Goal: Task Accomplishment & Management: Use online tool/utility

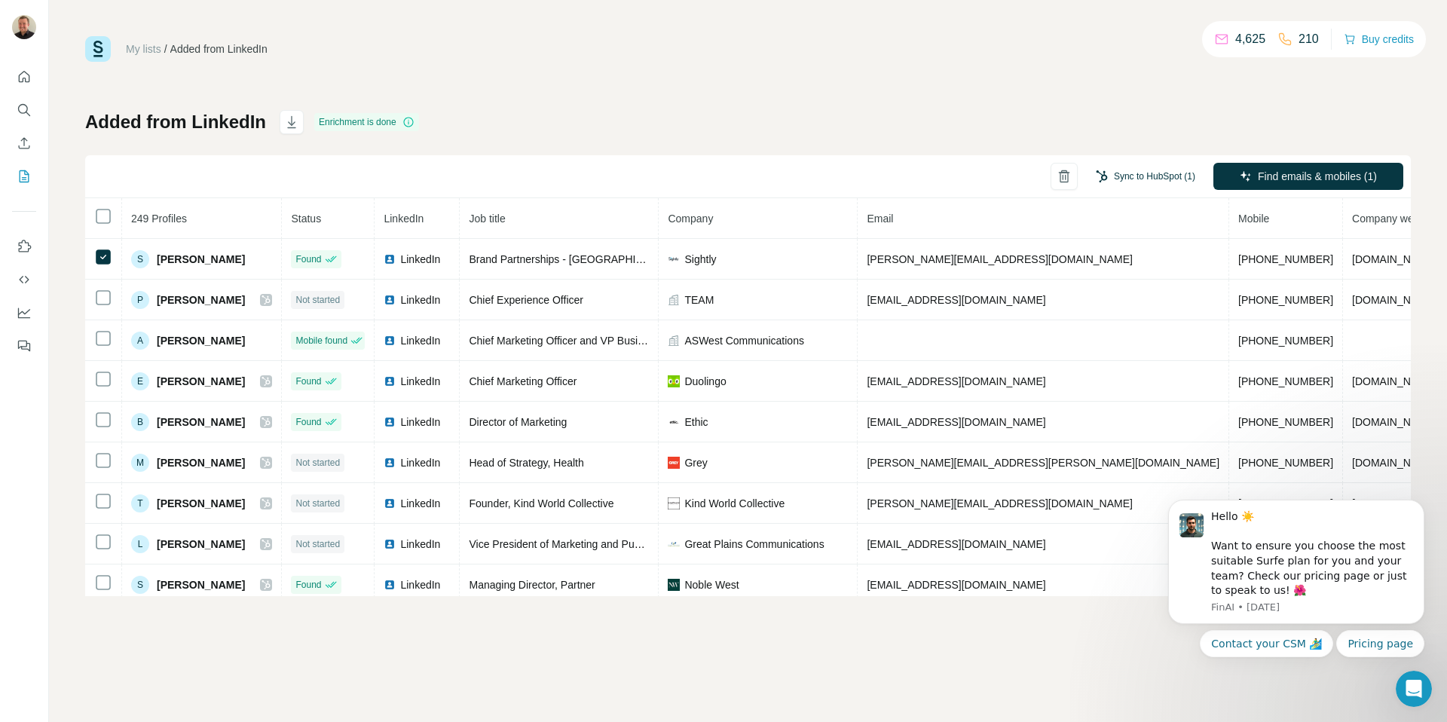
click at [1127, 169] on button "Sync to HubSpot (1)" at bounding box center [1145, 176] width 121 height 23
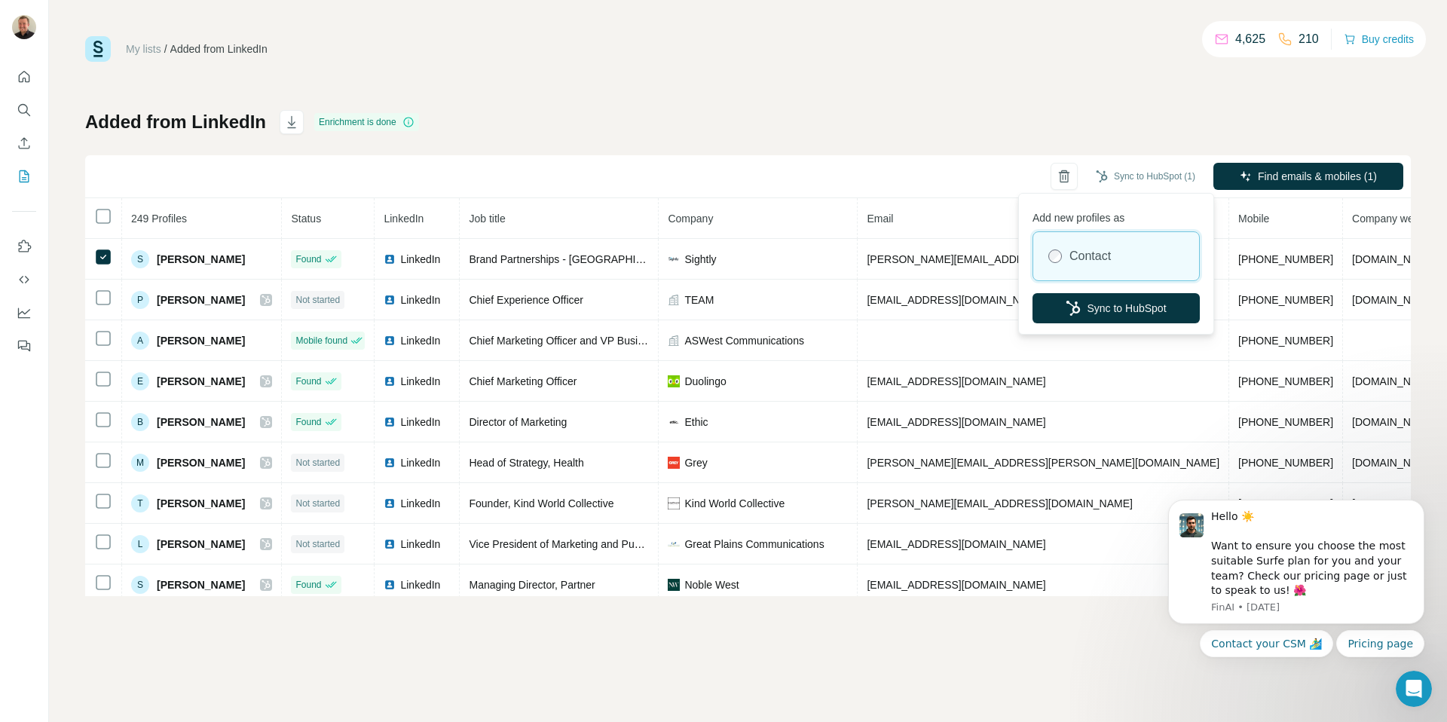
drag, startPoint x: 1129, startPoint y: 187, endPoint x: 1105, endPoint y: 192, distance: 24.7
click at [1101, 188] on div "Sync to HubSpot (1)" at bounding box center [1145, 176] width 121 height 27
click at [1124, 306] on button "Sync to HubSpot" at bounding box center [1115, 308] width 167 height 30
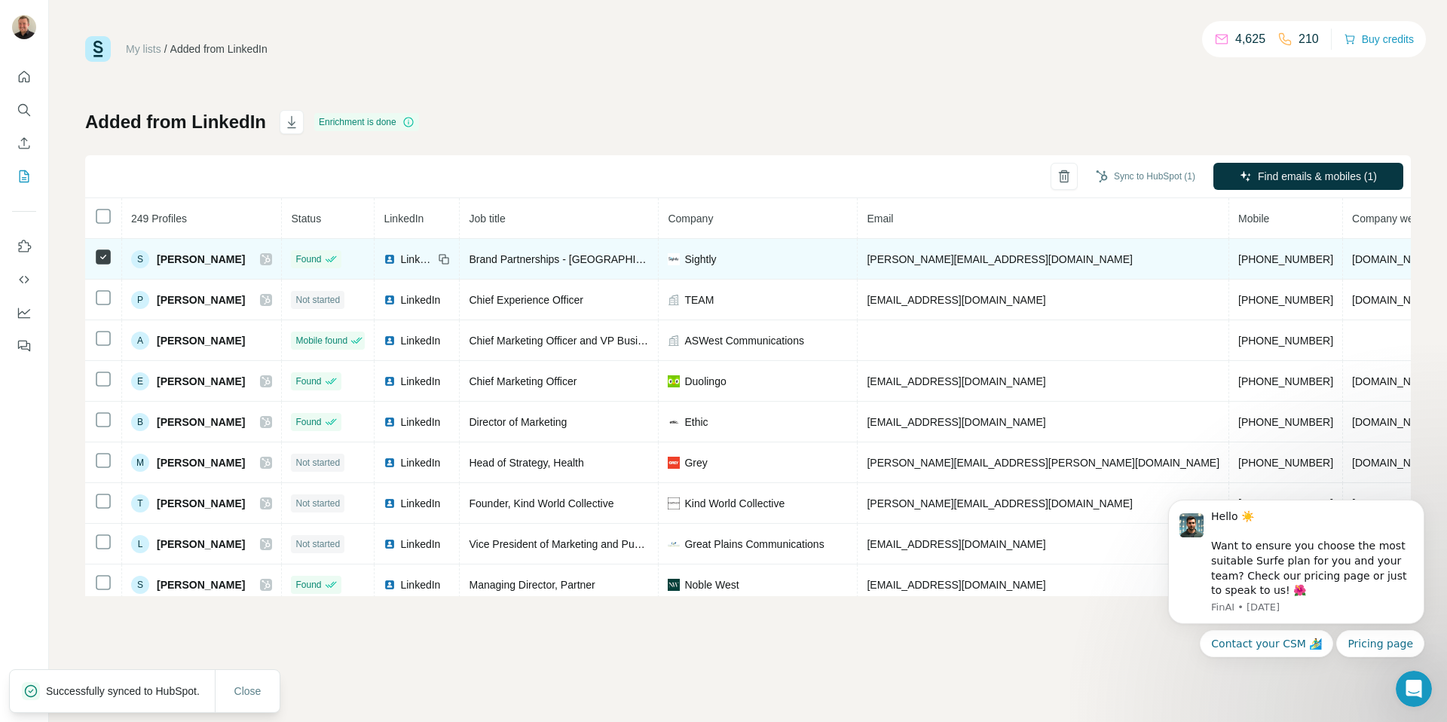
click at [271, 258] on icon at bounding box center [266, 259] width 8 height 9
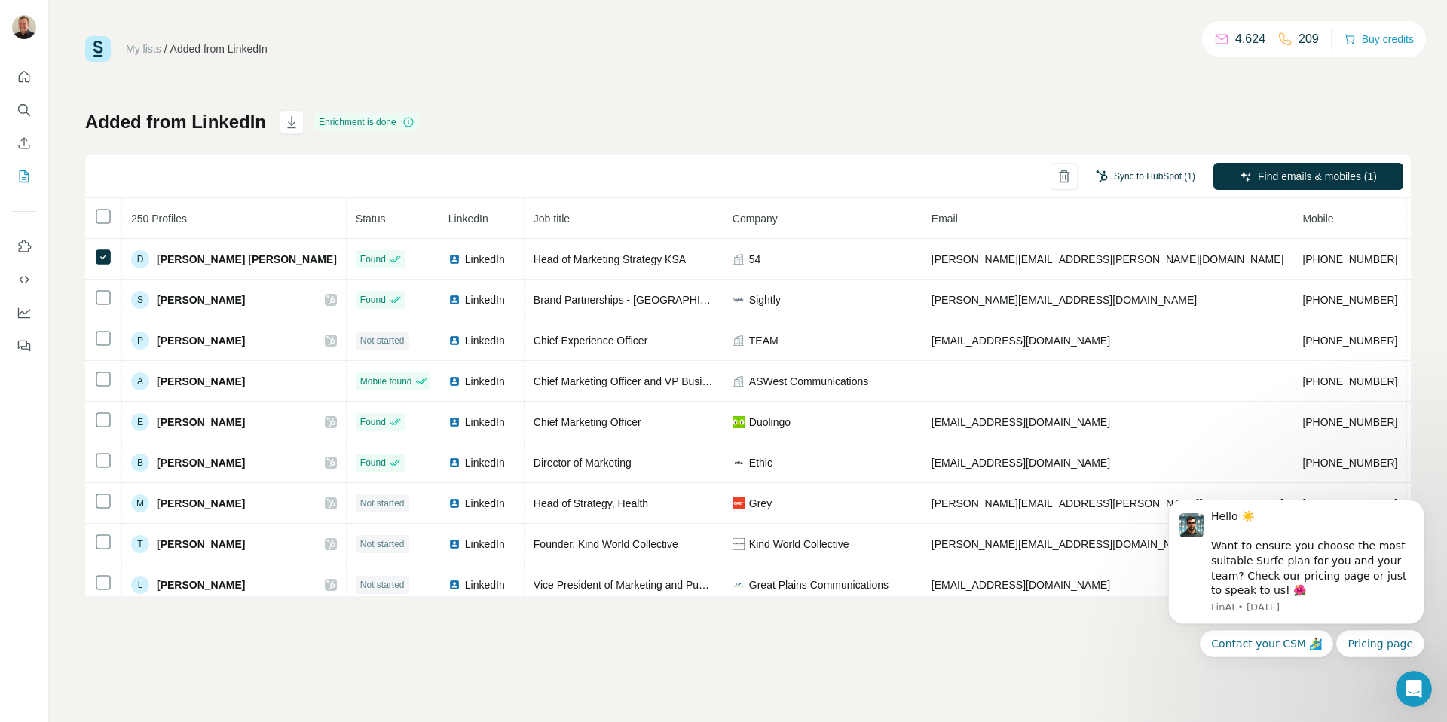
click at [1156, 167] on button "Sync to HubSpot (1)" at bounding box center [1145, 176] width 121 height 23
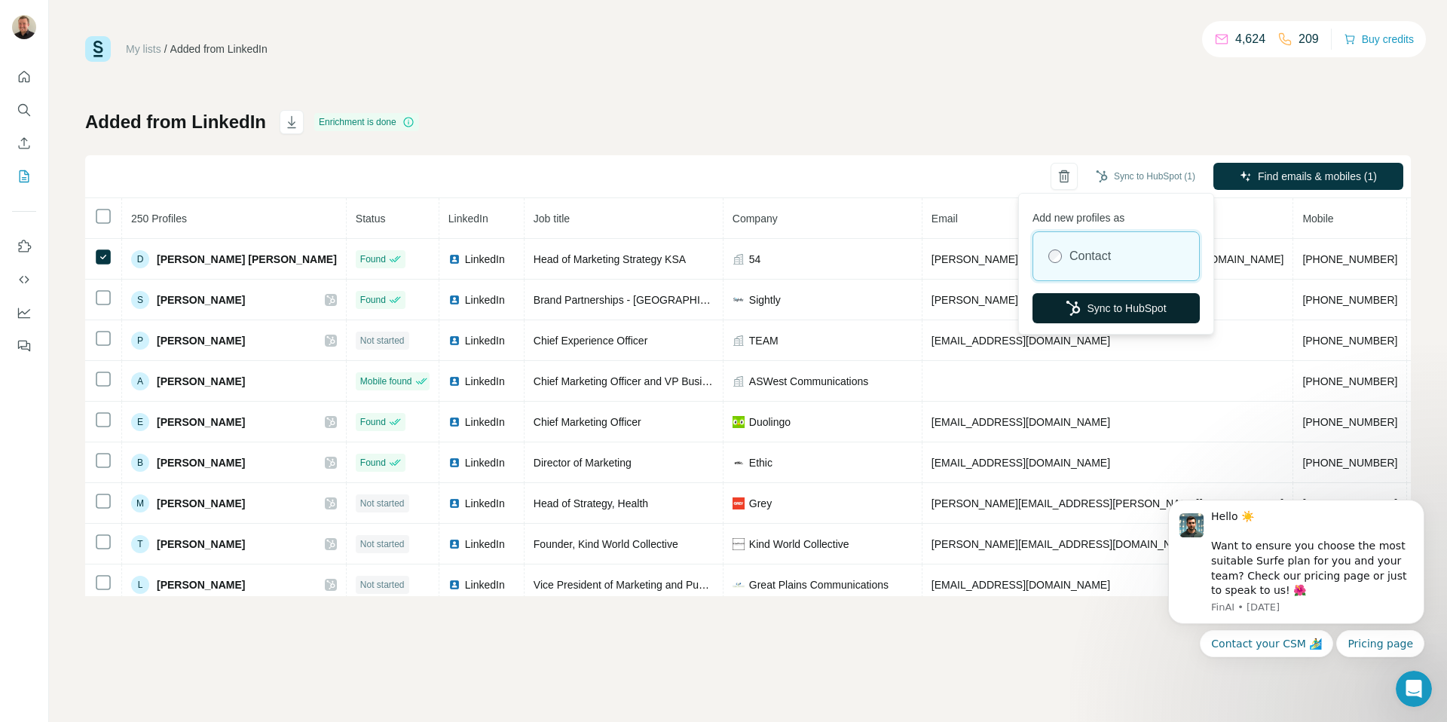
click at [1115, 298] on button "Sync to HubSpot" at bounding box center [1115, 308] width 167 height 30
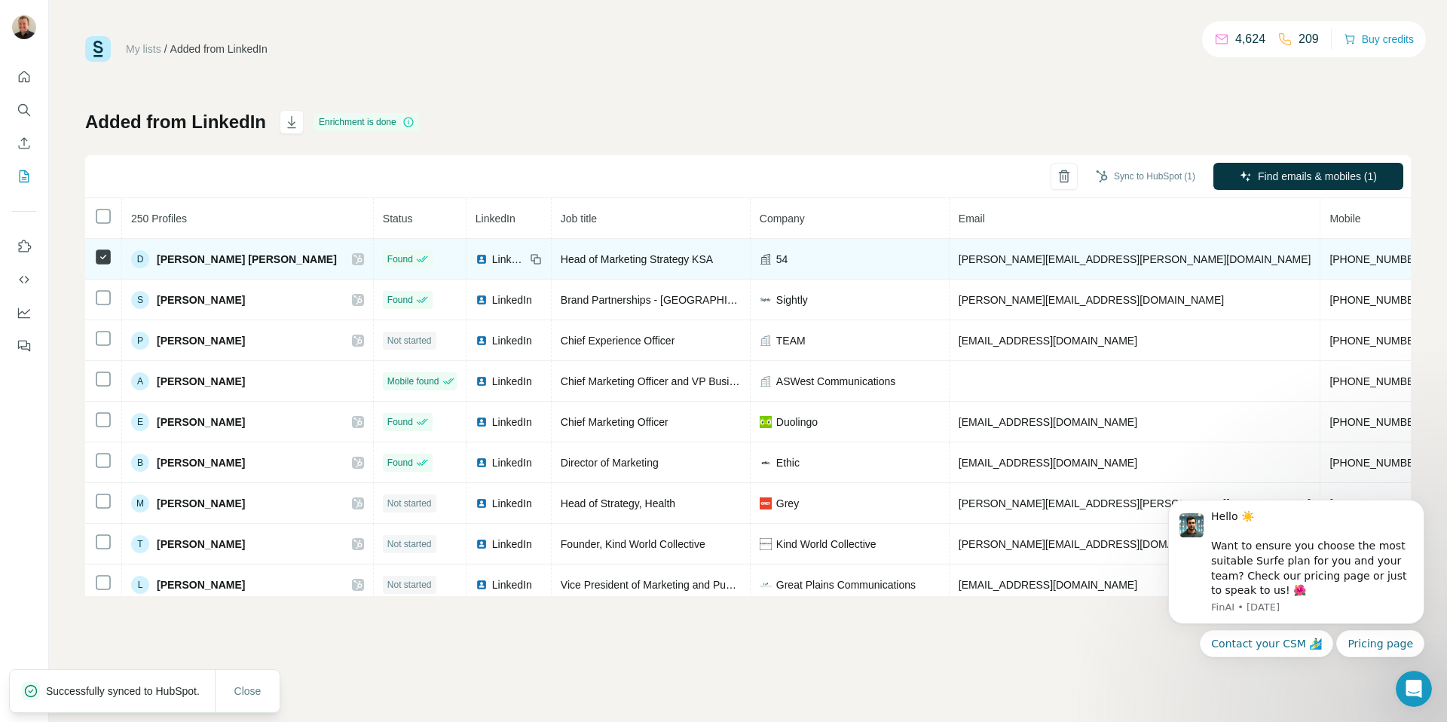
click at [353, 258] on icon at bounding box center [357, 259] width 8 height 9
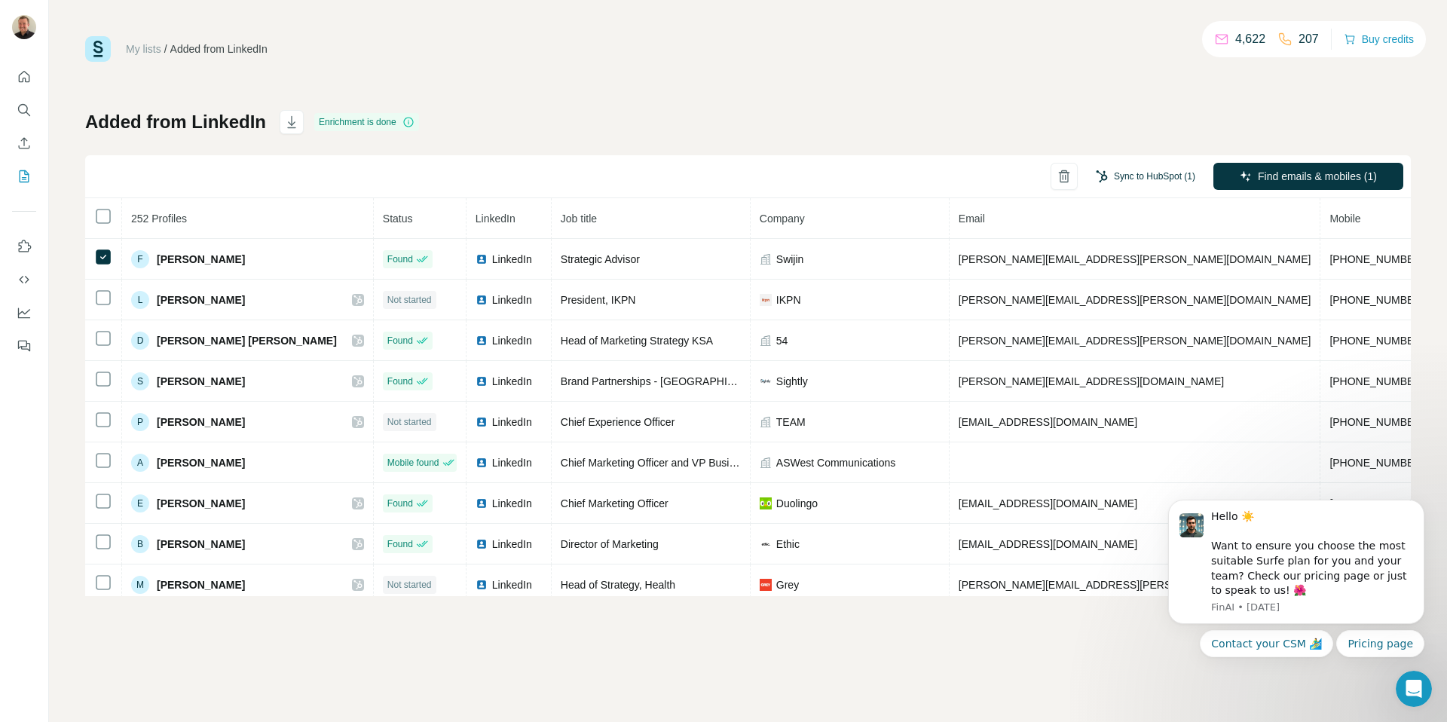
click at [1176, 187] on button "Sync to HubSpot (1)" at bounding box center [1145, 176] width 121 height 23
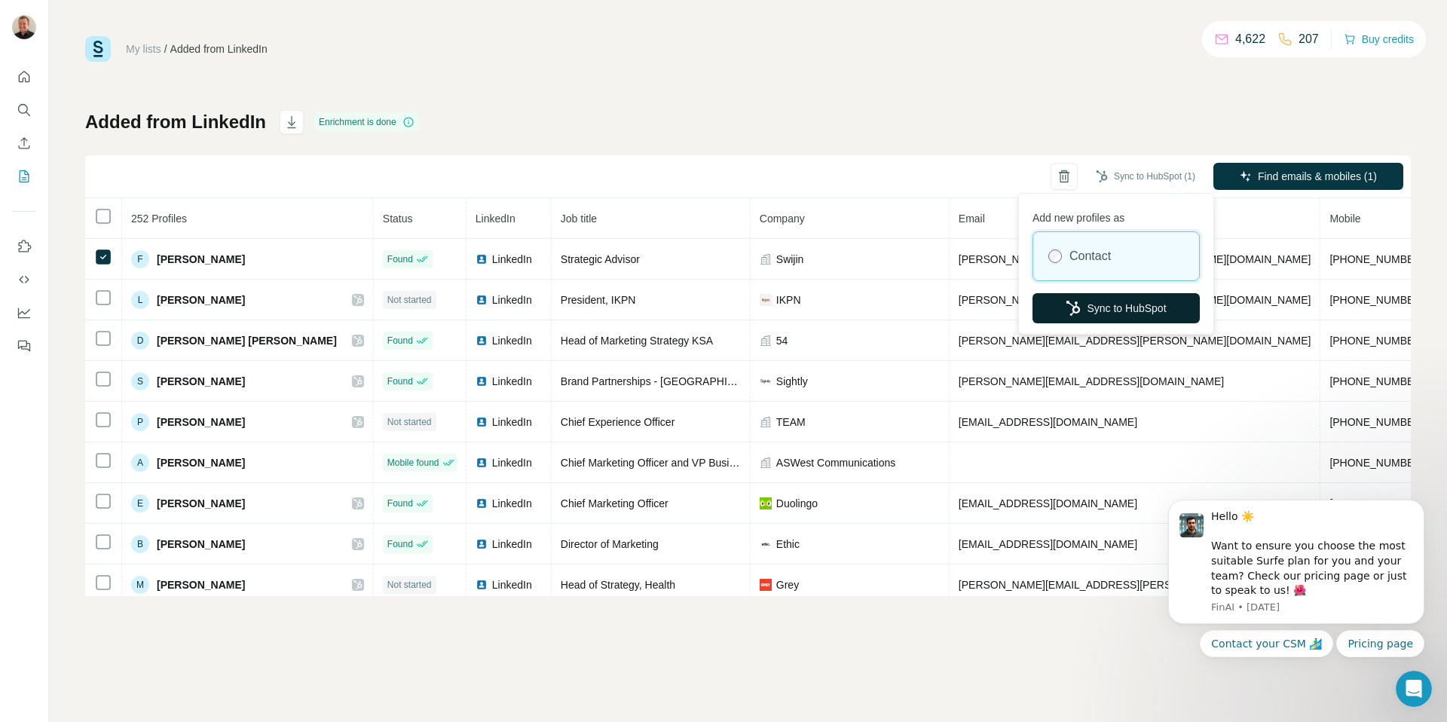
click at [1137, 315] on button "Sync to HubSpot" at bounding box center [1115, 308] width 167 height 30
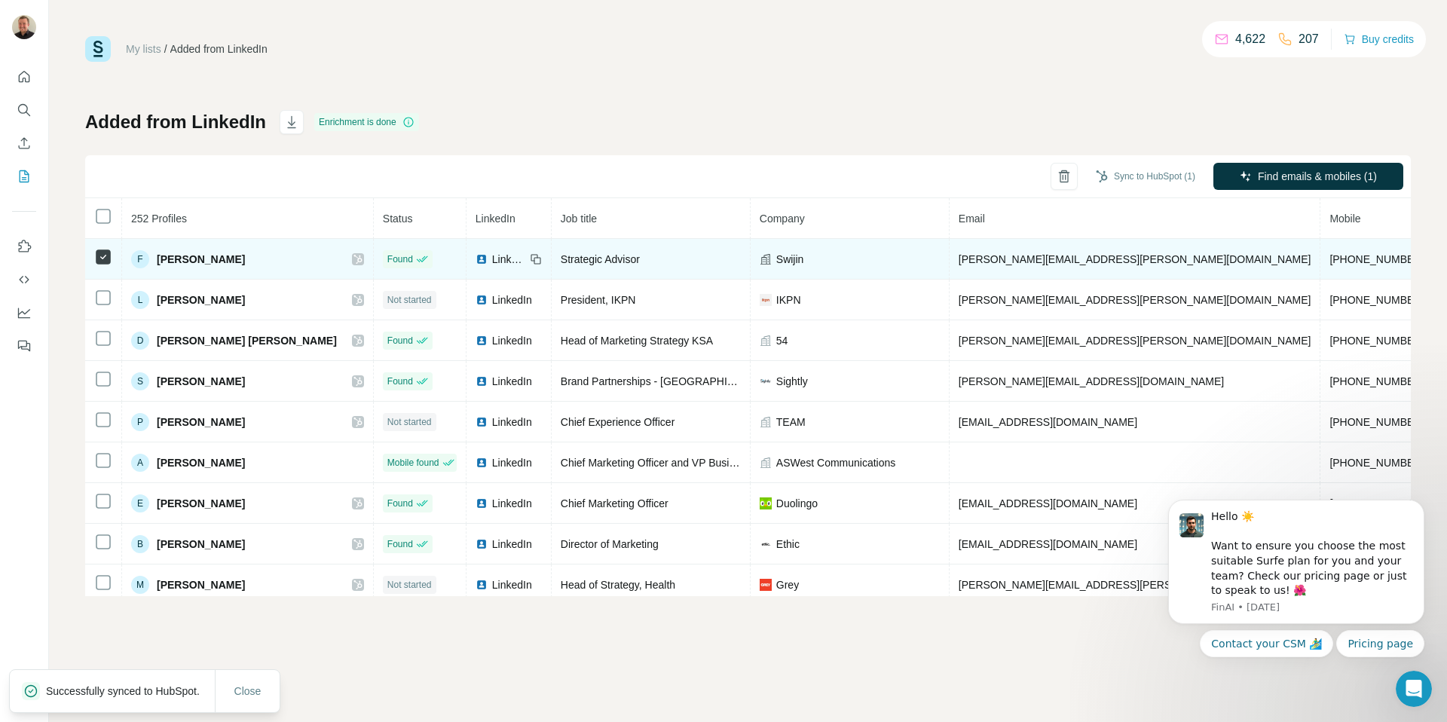
click at [353, 259] on icon at bounding box center [357, 259] width 9 height 12
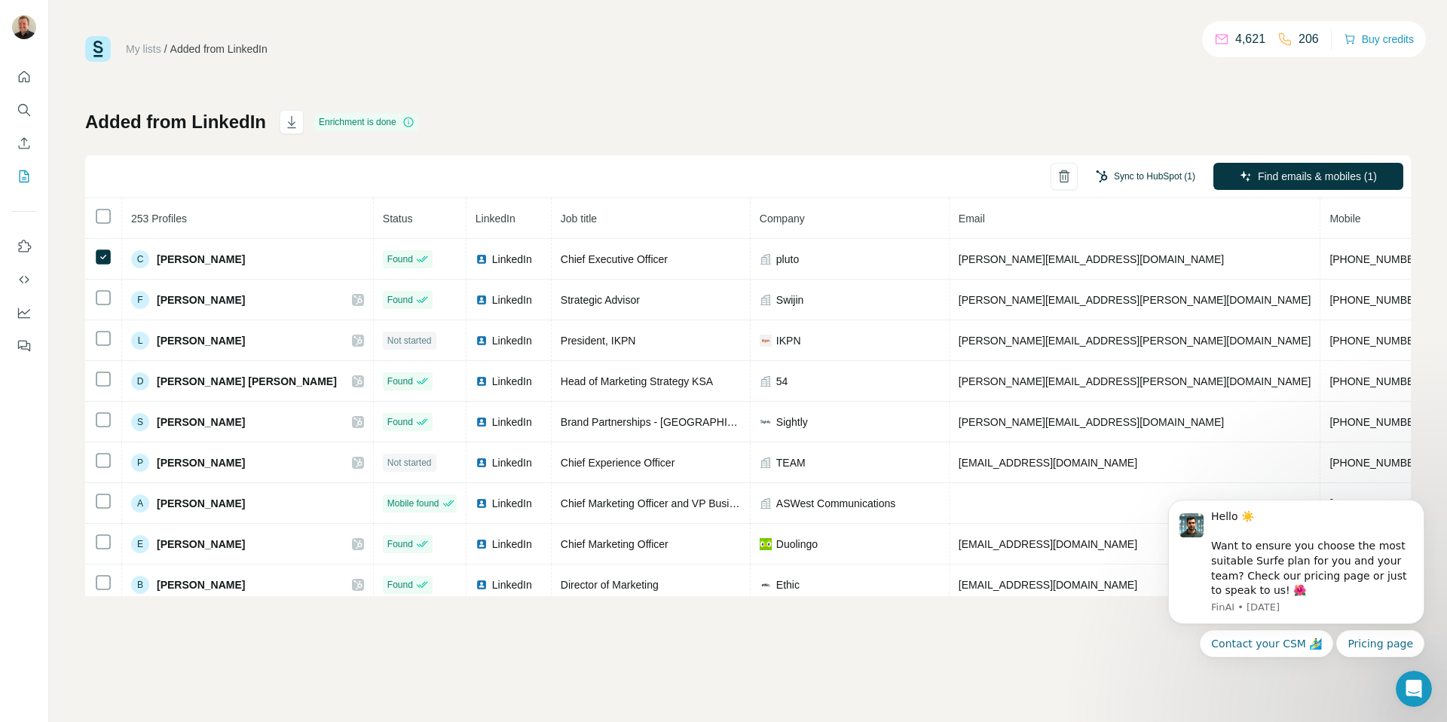
click at [1112, 165] on button "Sync to HubSpot (1)" at bounding box center [1145, 176] width 121 height 23
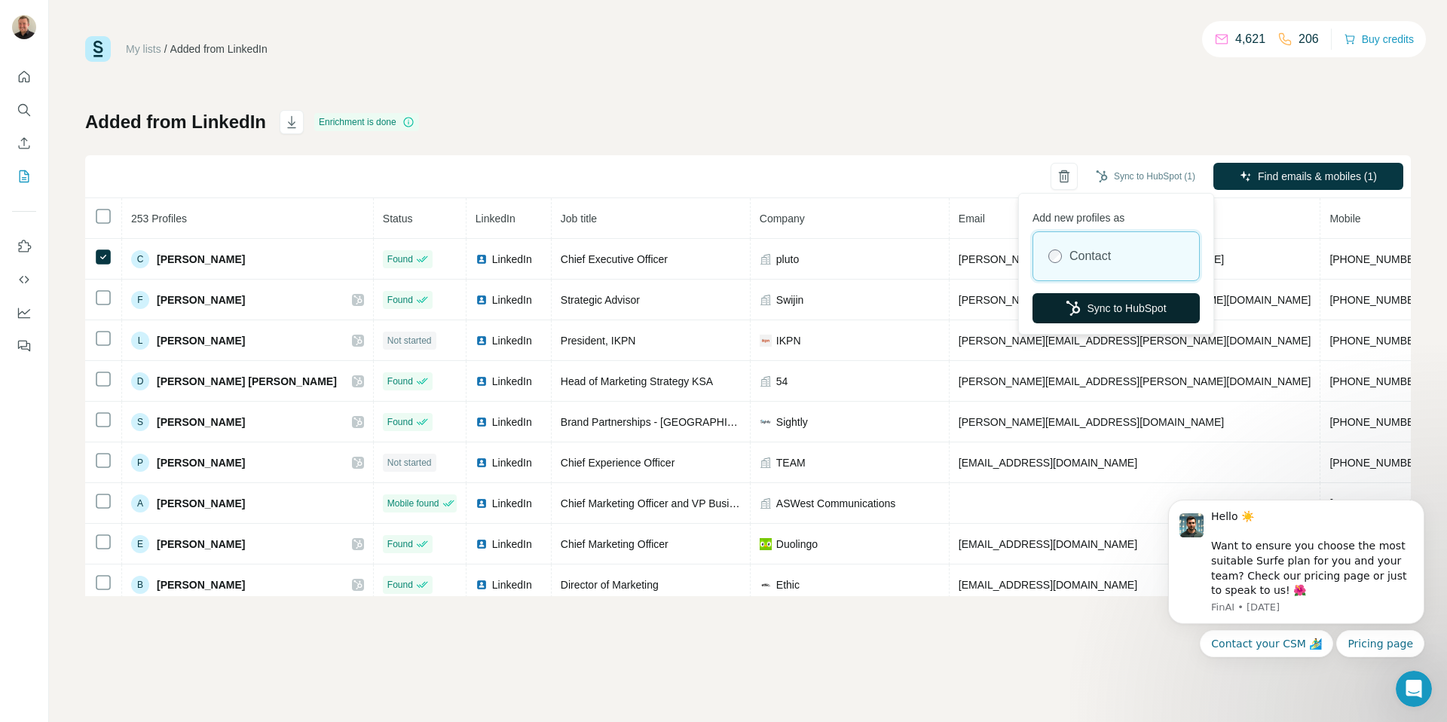
click at [1108, 307] on button "Sync to HubSpot" at bounding box center [1115, 308] width 167 height 30
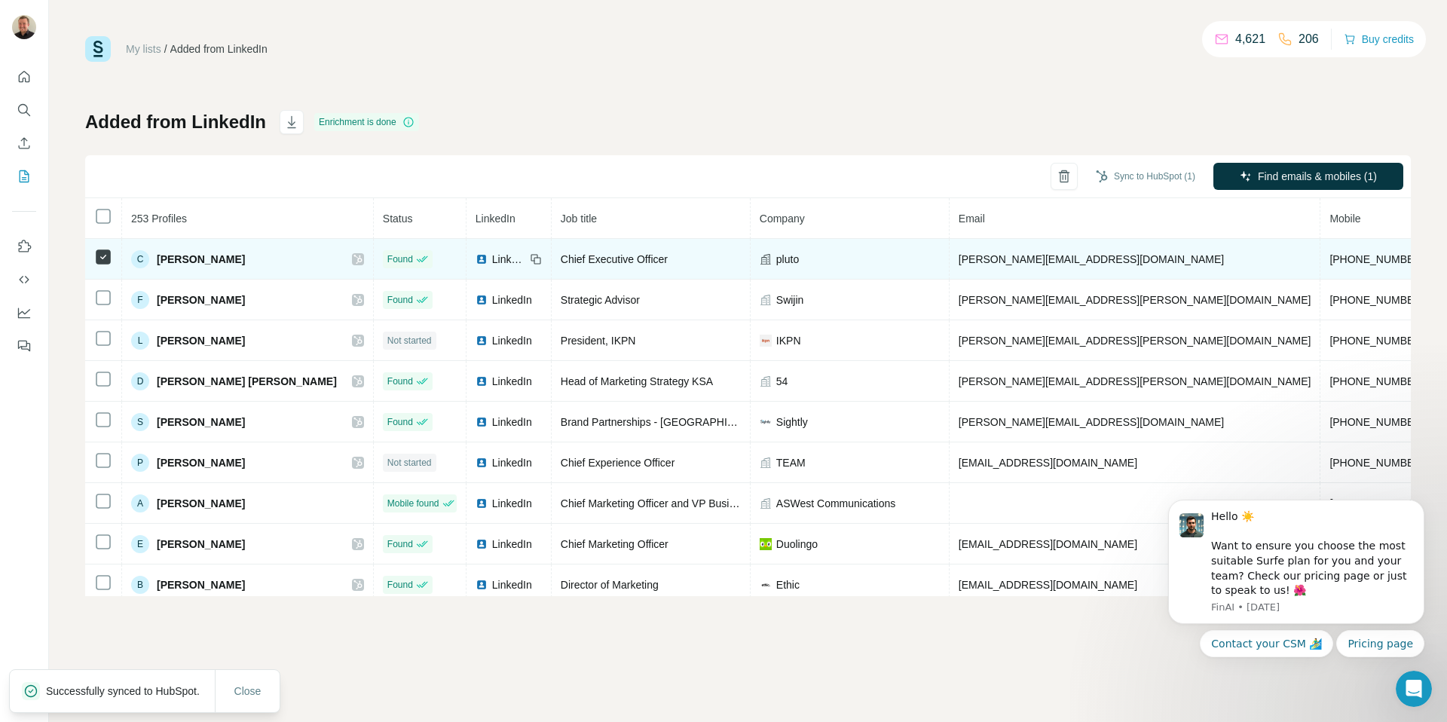
click at [353, 261] on icon at bounding box center [357, 259] width 9 height 12
